Goal: Find specific page/section: Find specific page/section

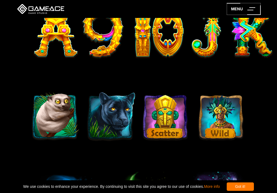
click at [163, 133] on img at bounding box center [138, 118] width 218 height 54
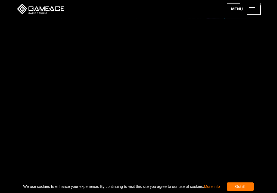
scroll to position [462, 0]
click at [112, 50] on video at bounding box center [71, 29] width 82 height 41
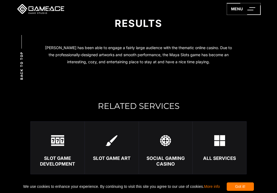
scroll to position [1140, 0]
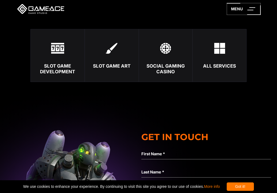
click at [106, 64] on div "Slot Game Art" at bounding box center [112, 65] width 54 height 5
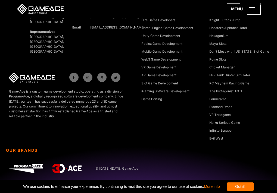
scroll to position [2399, 0]
click at [238, 10] on icon at bounding box center [244, 9] width 34 height 12
click at [235, 8] on icon at bounding box center [244, 9] width 34 height 12
click at [236, 7] on icon at bounding box center [244, 9] width 34 height 12
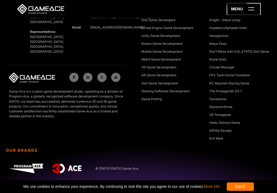
click at [251, 8] on icon at bounding box center [244, 9] width 34 height 12
click at [252, 8] on line at bounding box center [251, 8] width 6 height 0
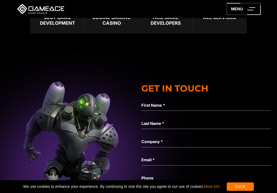
scroll to position [1991, 0]
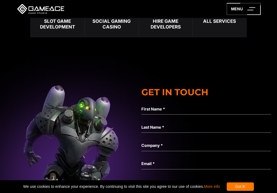
click at [60, 9] on img at bounding box center [57, 3] width 13 height 11
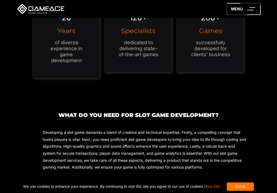
scroll to position [544, 0]
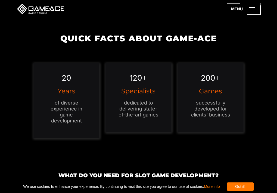
click at [208, 93] on h3 "Games" at bounding box center [210, 91] width 44 height 7
click at [218, 79] on em "200+" at bounding box center [211, 77] width 20 height 9
click at [195, 117] on p "successfully developed for clients' business" at bounding box center [210, 109] width 44 height 18
click at [254, 187] on div "Got it!" at bounding box center [240, 187] width 27 height 8
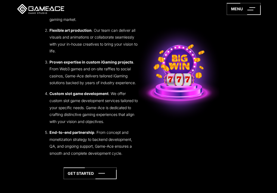
scroll to position [1142, 0]
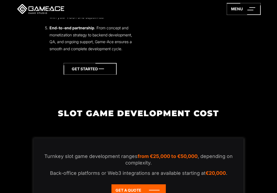
click at [97, 75] on icon at bounding box center [90, 69] width 53 height 12
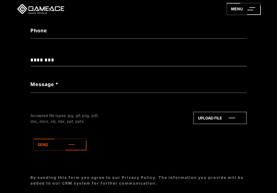
scroll to position [190, 0]
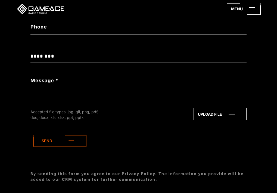
click at [55, 139] on icon at bounding box center [59, 141] width 53 height 12
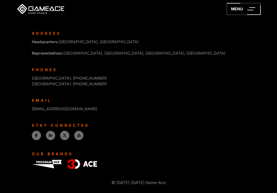
scroll to position [362, 0]
